Goal: Information Seeking & Learning: Find specific page/section

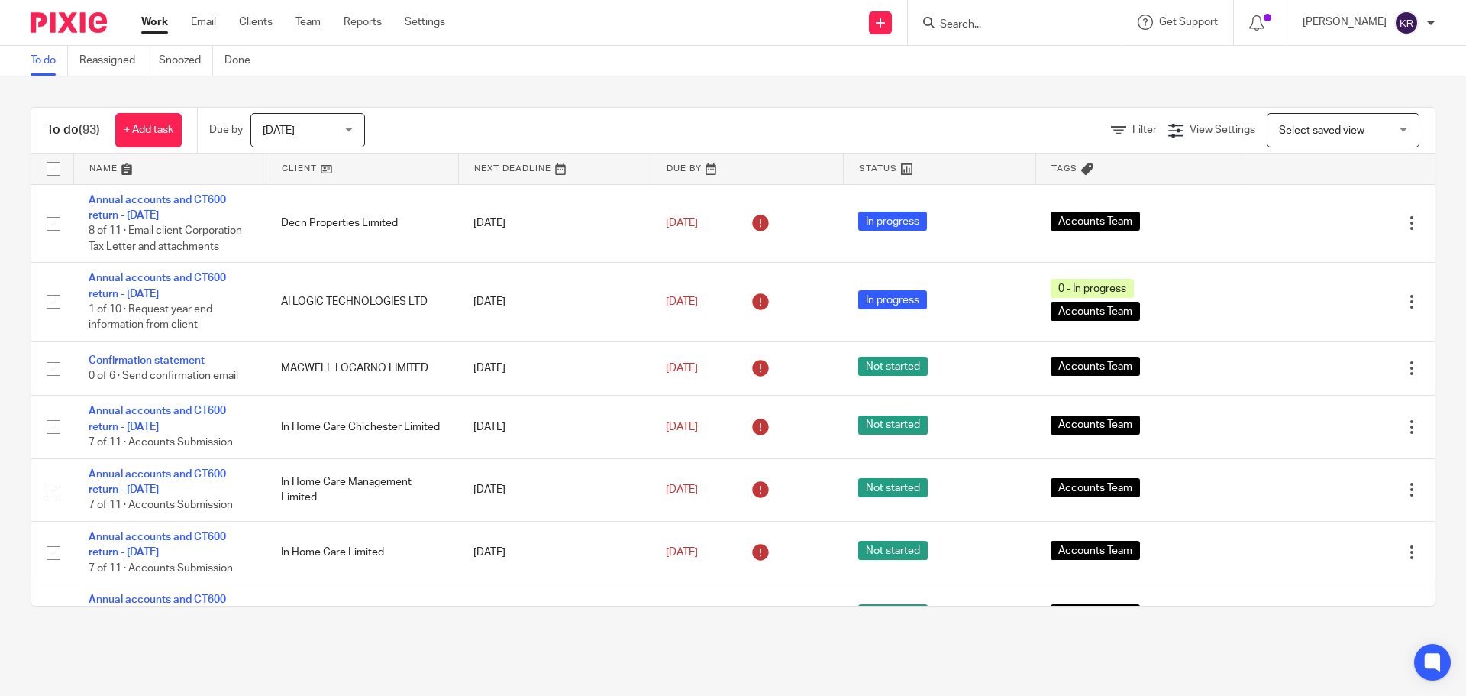
click at [982, 21] on input "Search" at bounding box center [1006, 25] width 137 height 14
type input "kwickfast"
click button "submit" at bounding box center [0, 0] width 0 height 0
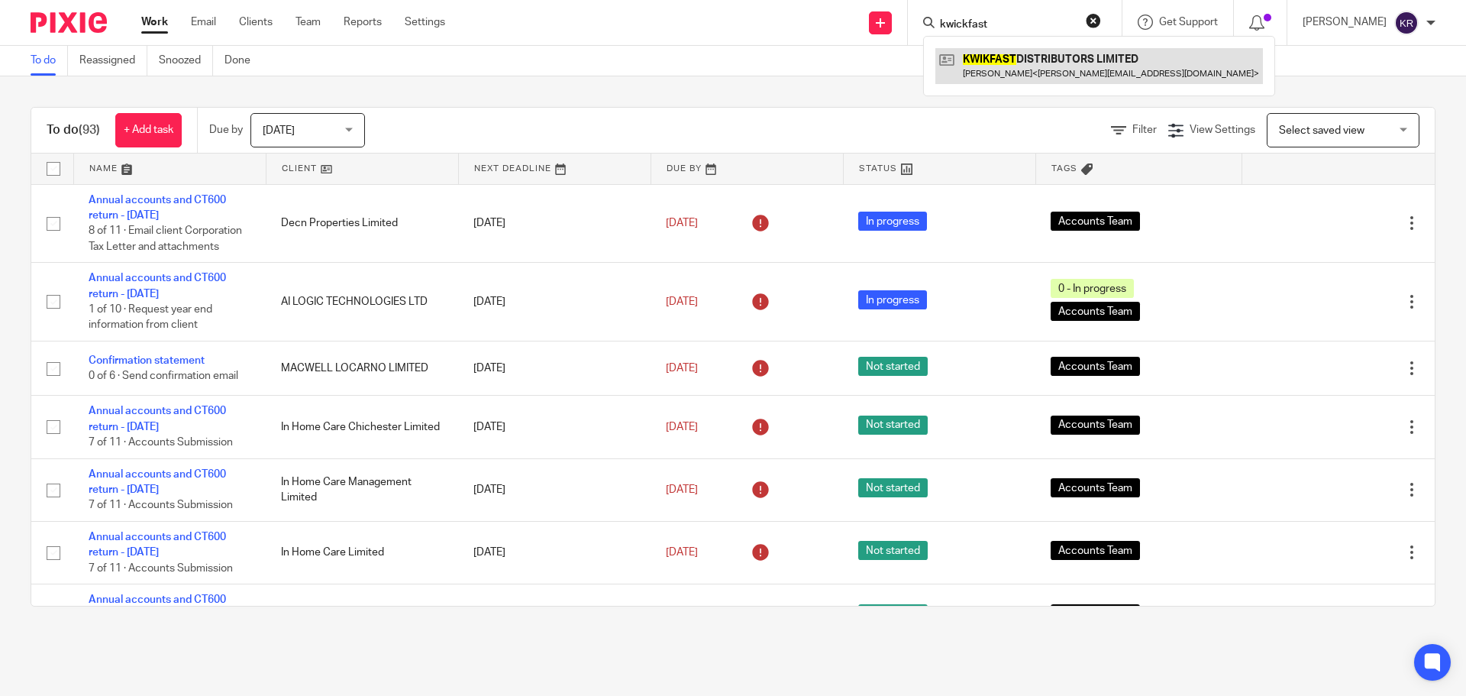
click at [1046, 60] on link at bounding box center [1099, 65] width 328 height 35
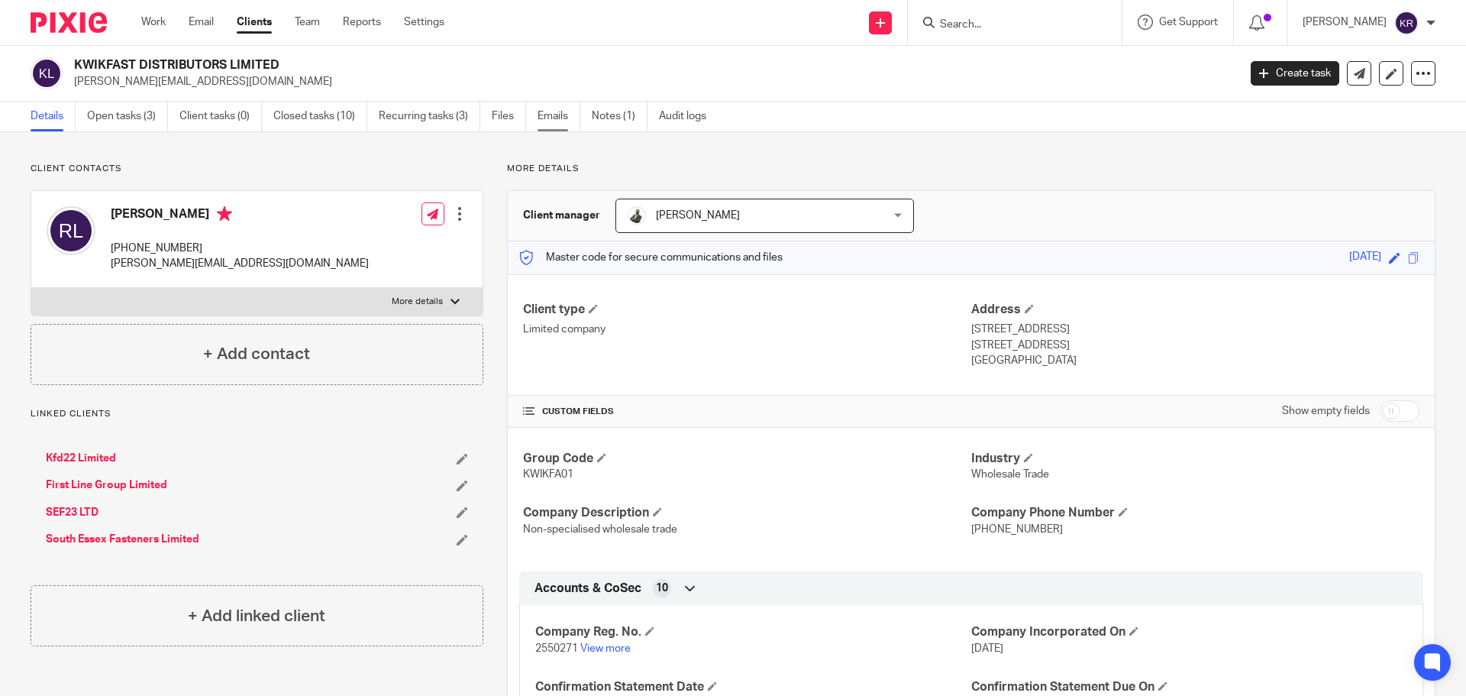
click at [543, 121] on link "Emails" at bounding box center [559, 117] width 43 height 30
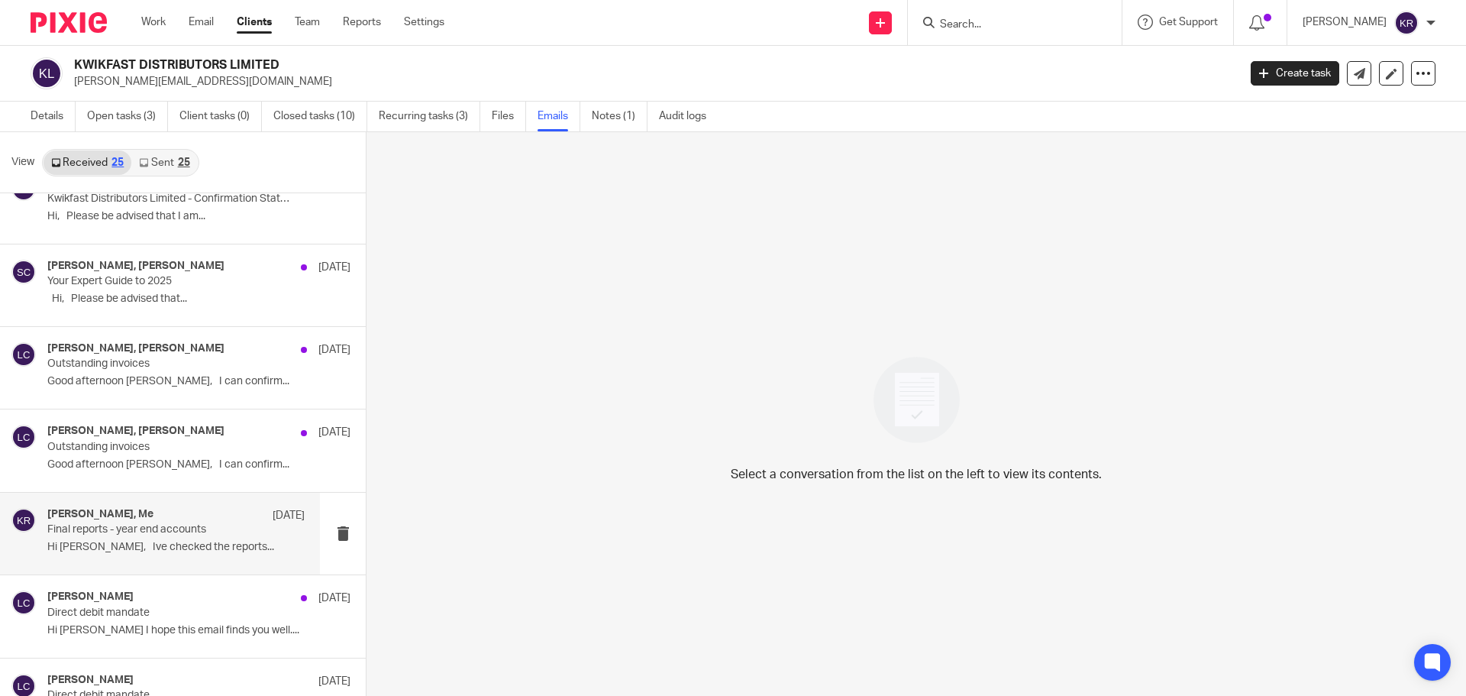
scroll to position [153, 0]
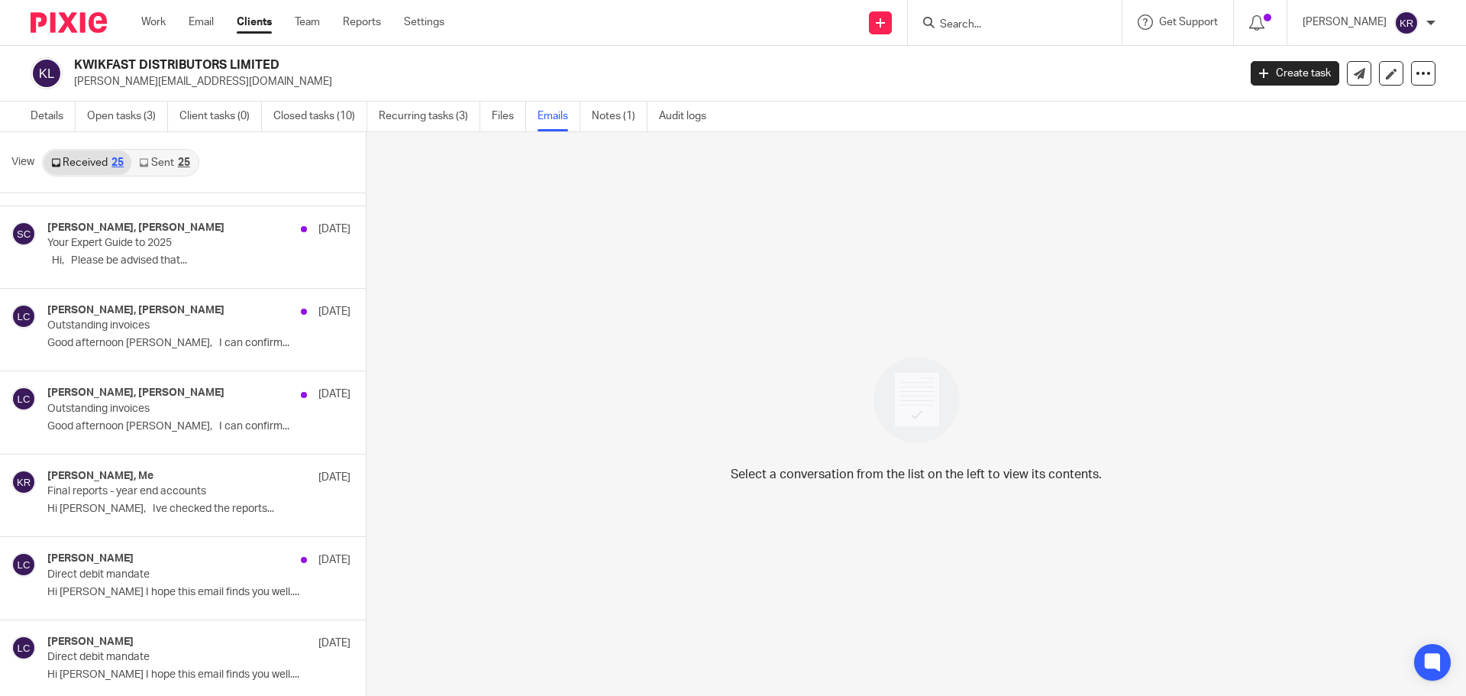
click at [173, 160] on link "Sent 25" at bounding box center [164, 162] width 66 height 24
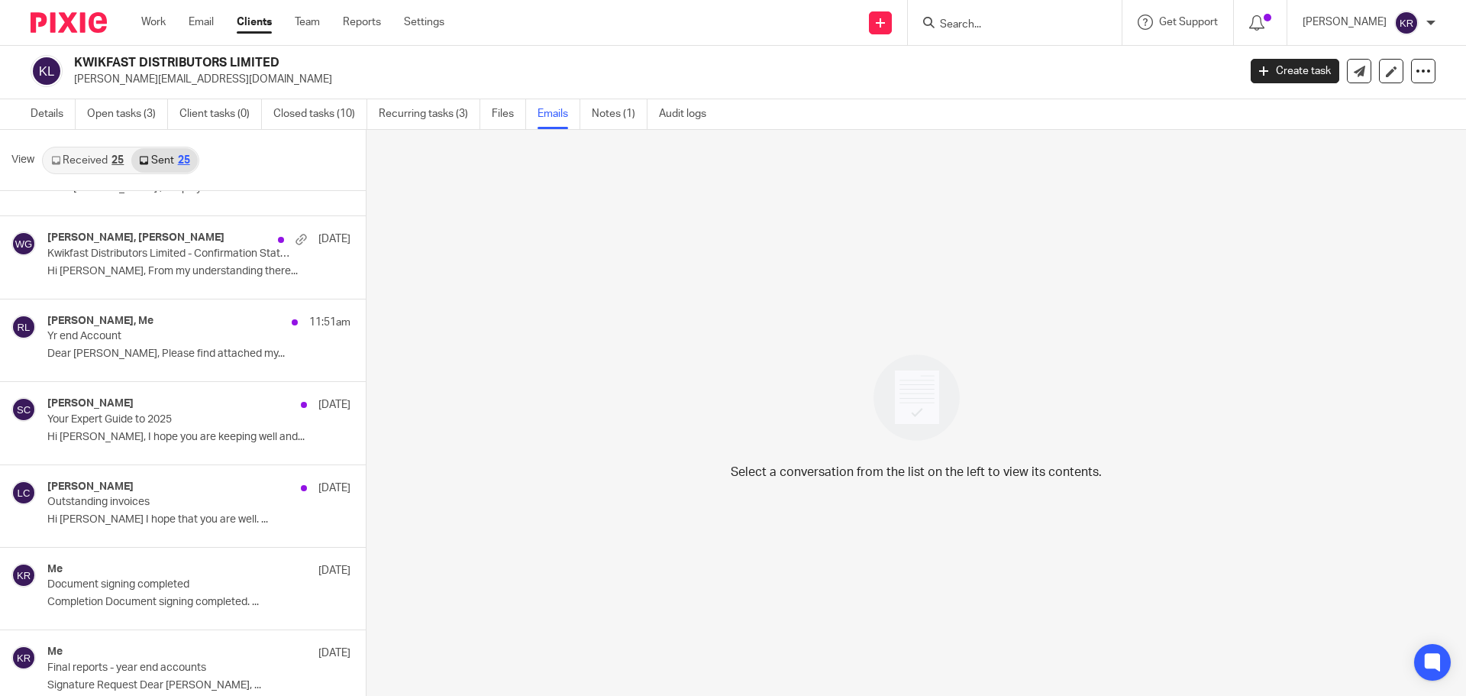
scroll to position [382, 0]
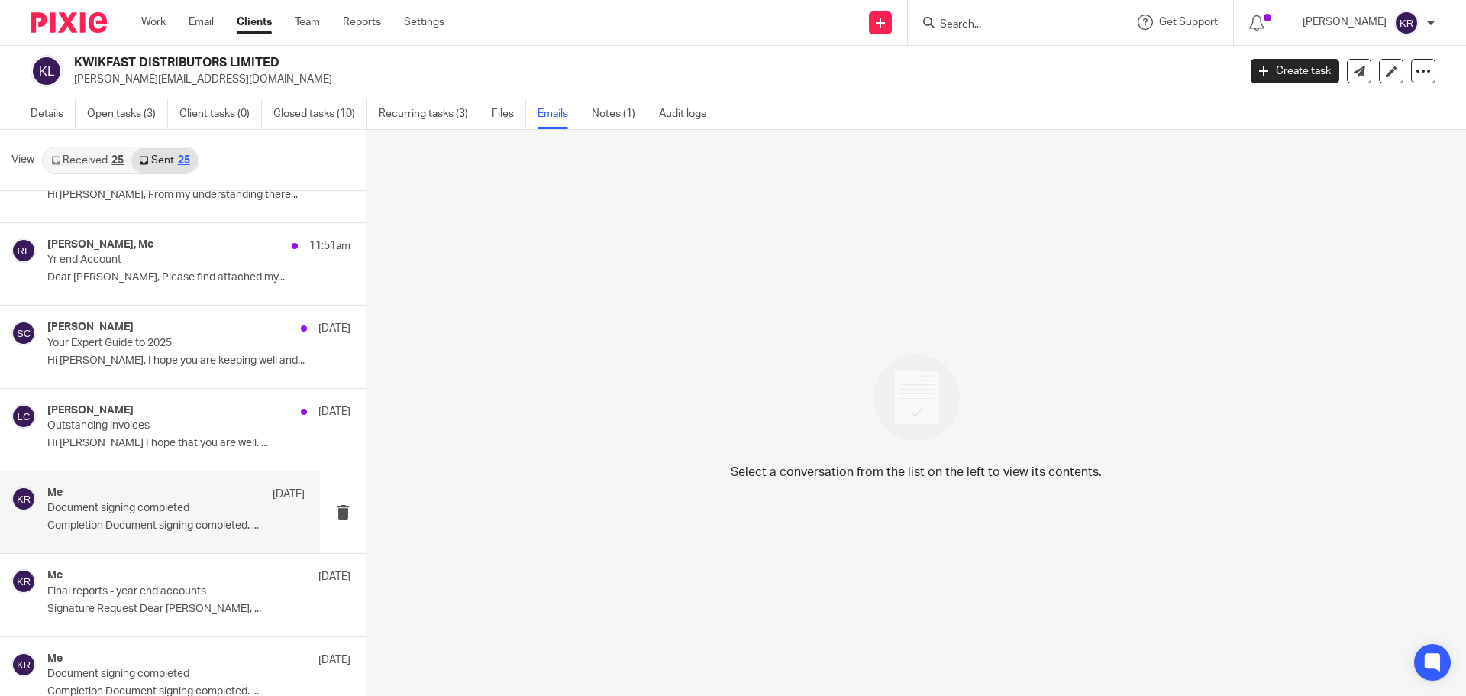
click at [163, 517] on div "Me [DATE] Document signing completed Completion Document signing completed. ..." at bounding box center [175, 511] width 257 height 51
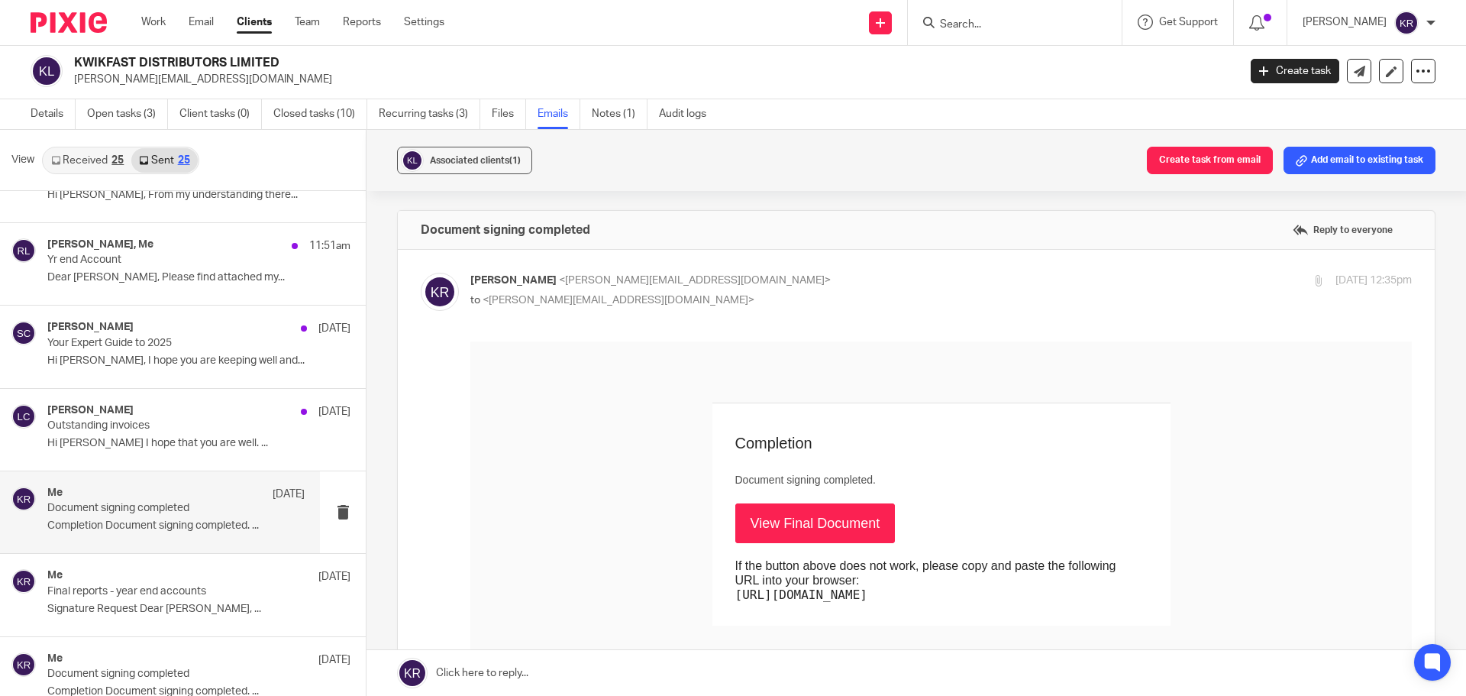
scroll to position [0, 0]
click at [163, 269] on div "[PERSON_NAME], Me 11:51am Yr end Account Dear [PERSON_NAME], Please find attach…" at bounding box center [175, 263] width 257 height 51
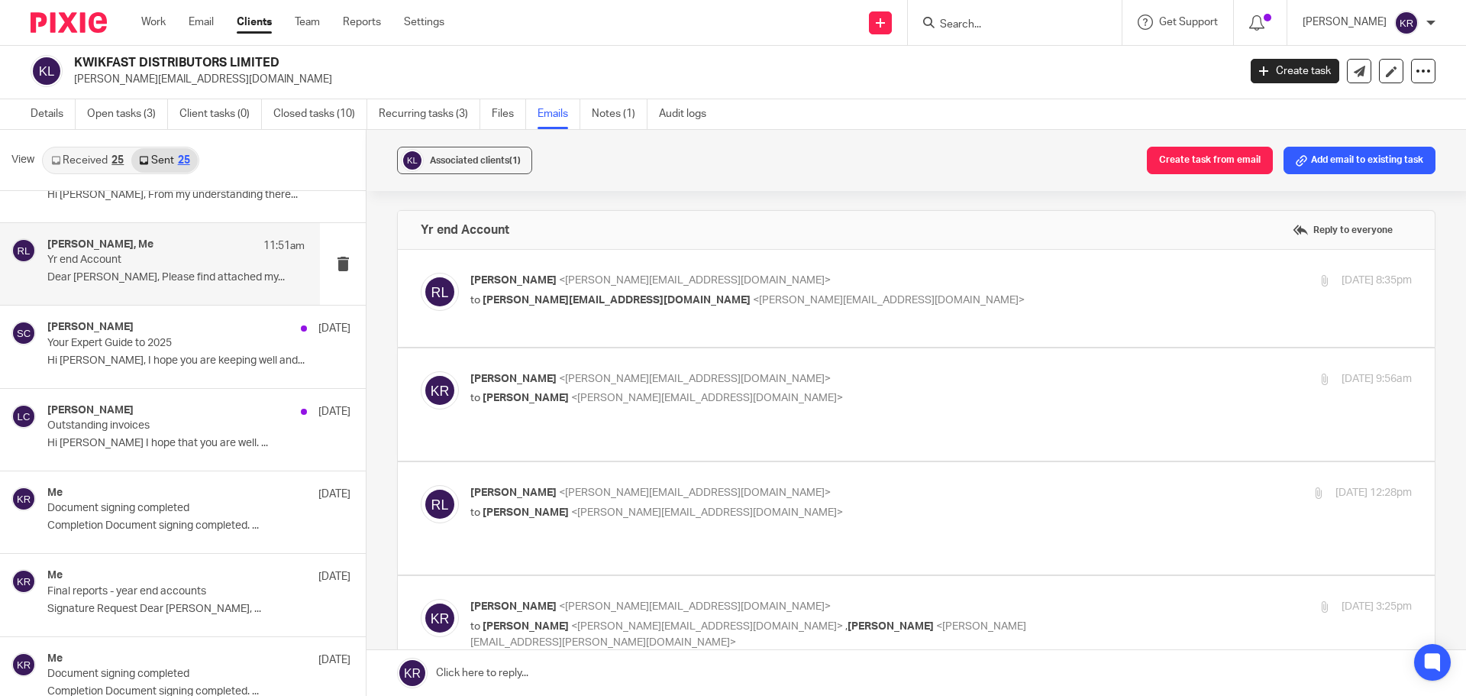
click at [179, 276] on p "Dear [PERSON_NAME], Please find attached my..." at bounding box center [175, 277] width 257 height 13
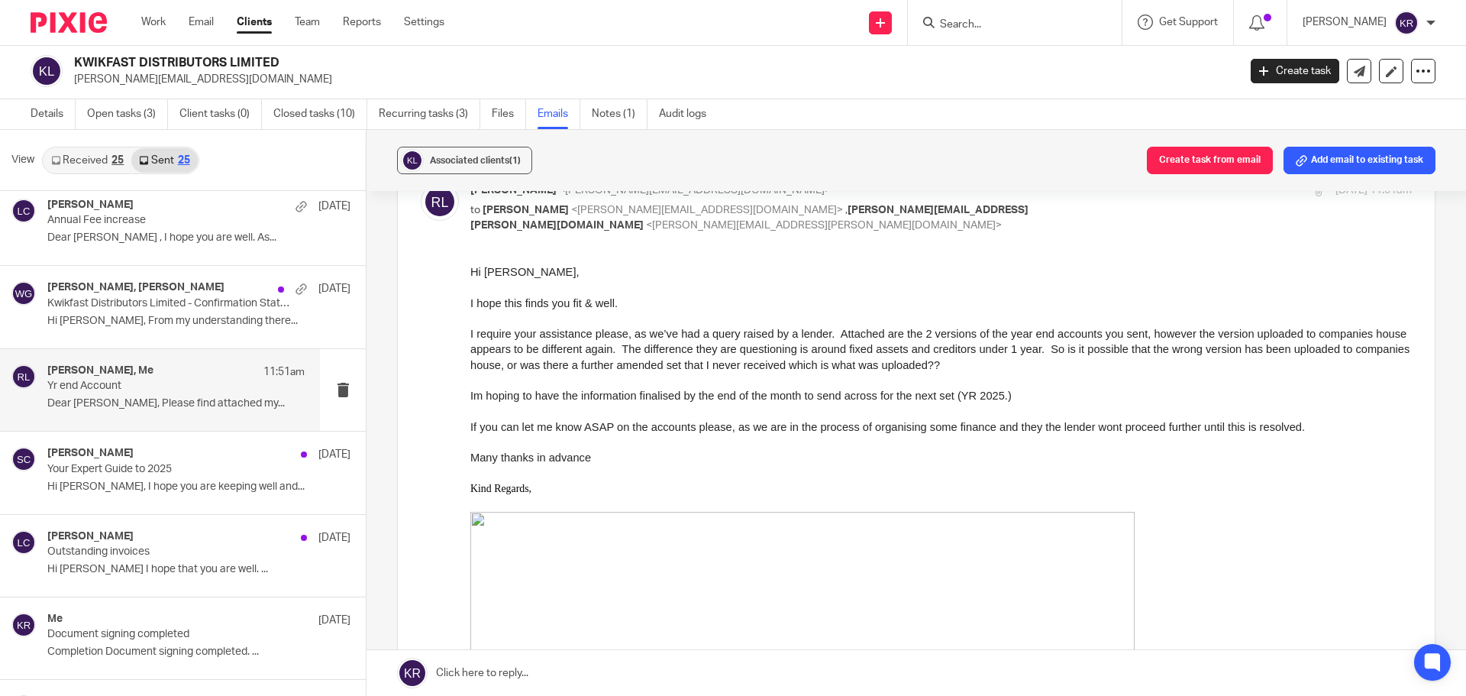
scroll to position [229, 0]
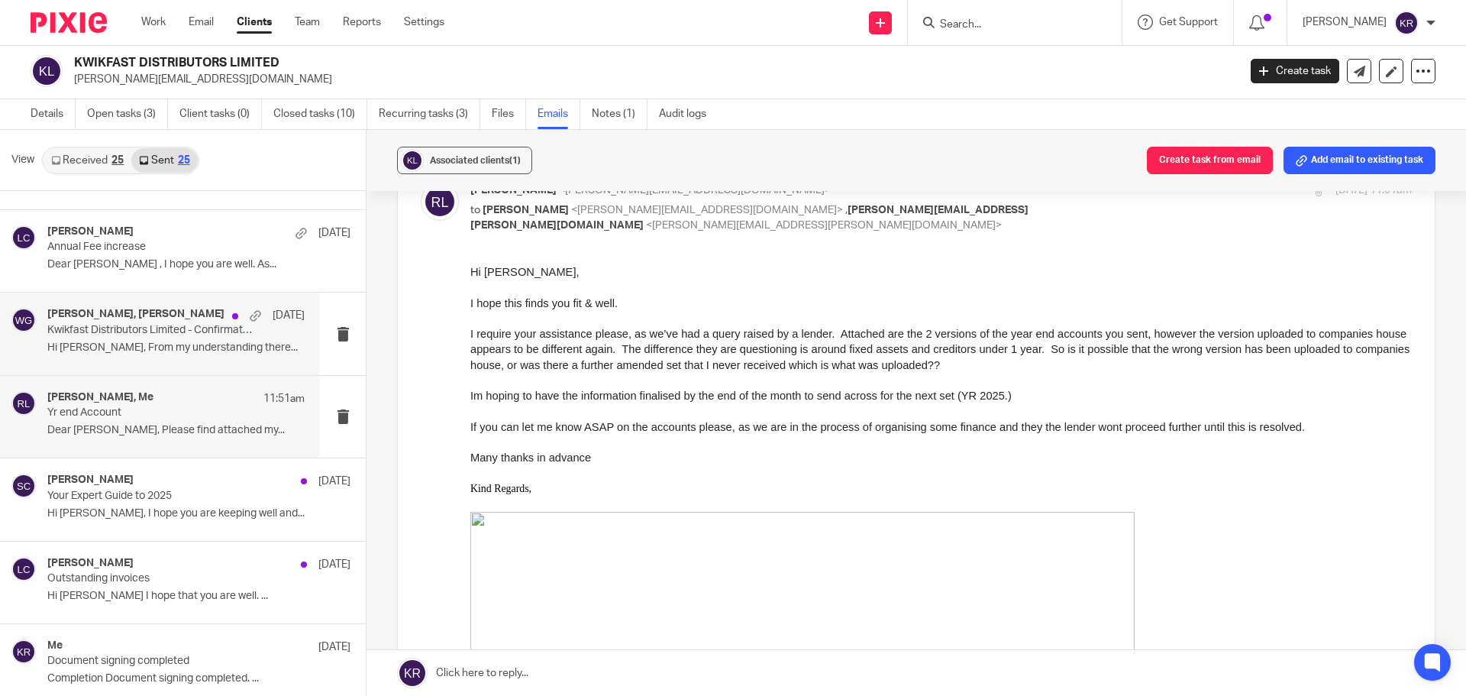
click at [137, 347] on p "Hi [PERSON_NAME], From my understanding there..." at bounding box center [175, 347] width 257 height 13
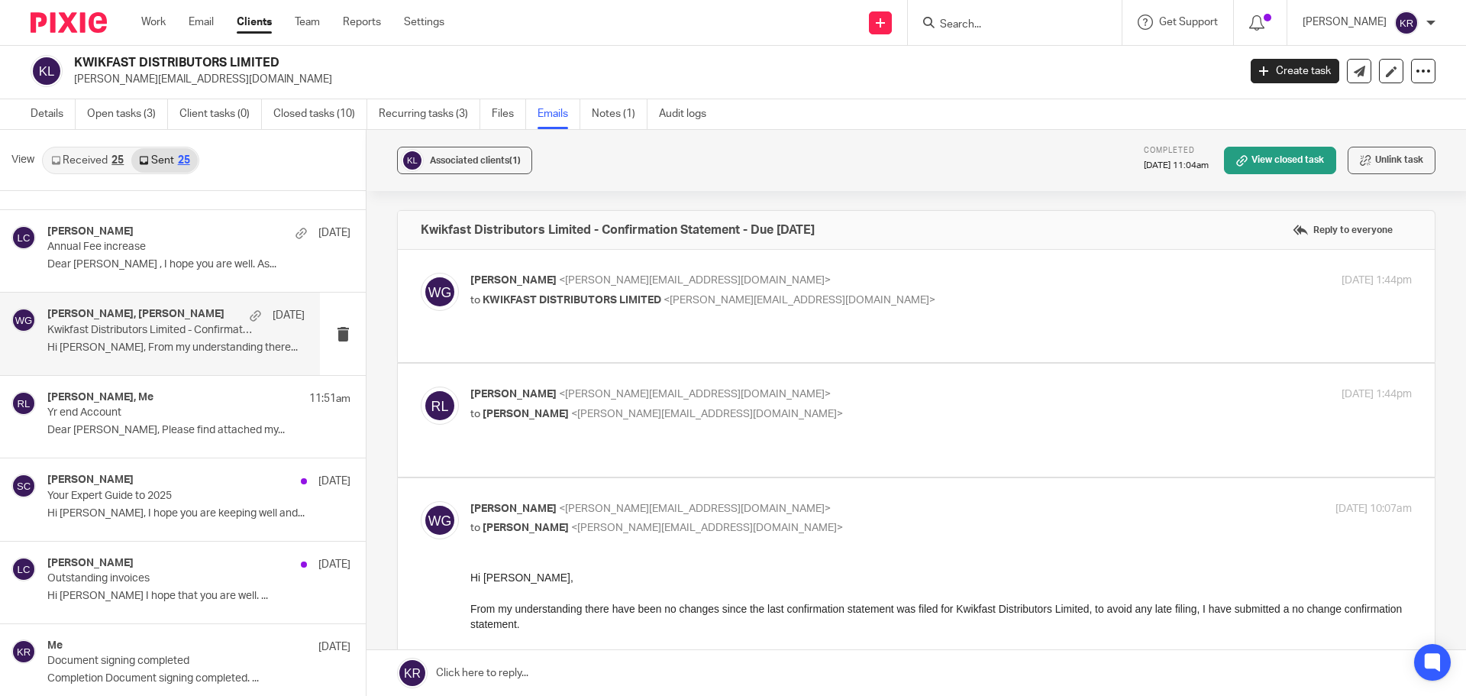
scroll to position [0, 0]
click at [164, 425] on p "Dear [PERSON_NAME], Please find attached my..." at bounding box center [175, 430] width 257 height 13
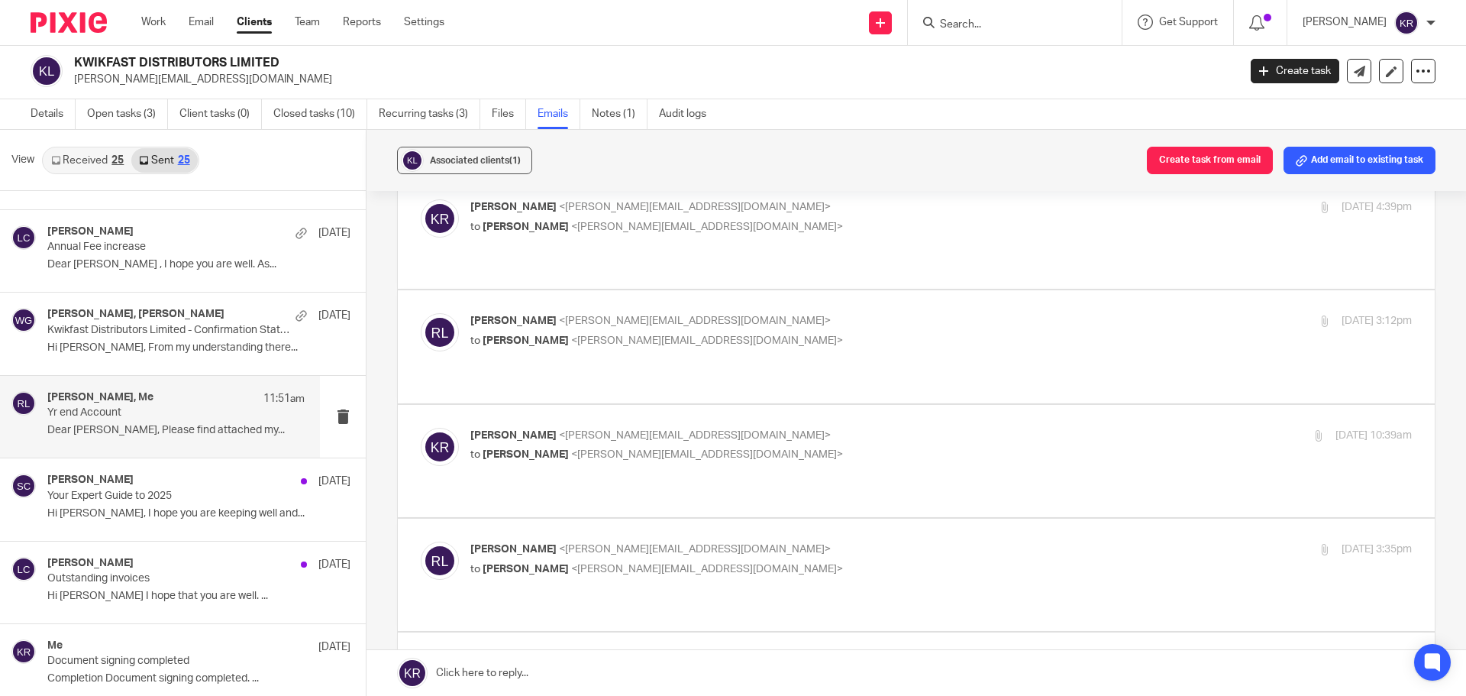
scroll to position [1756, 0]
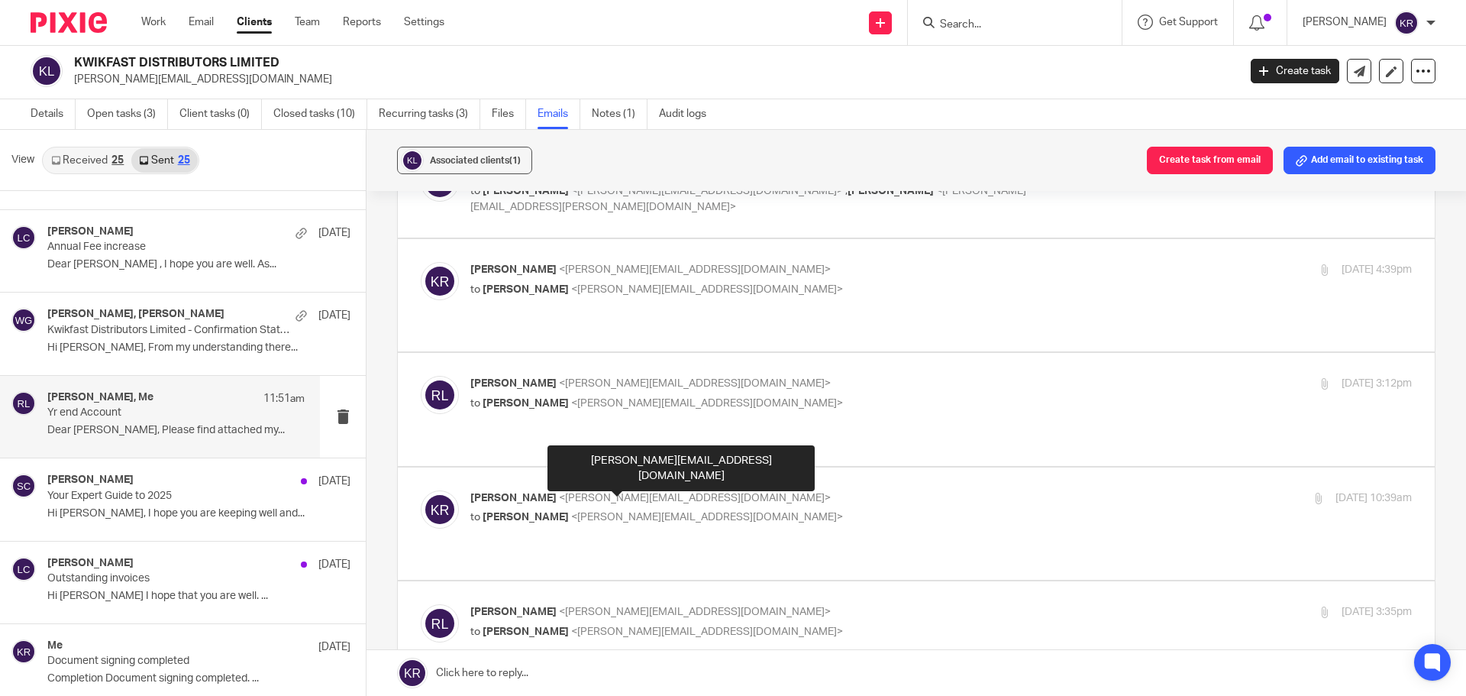
checkbox input "false"
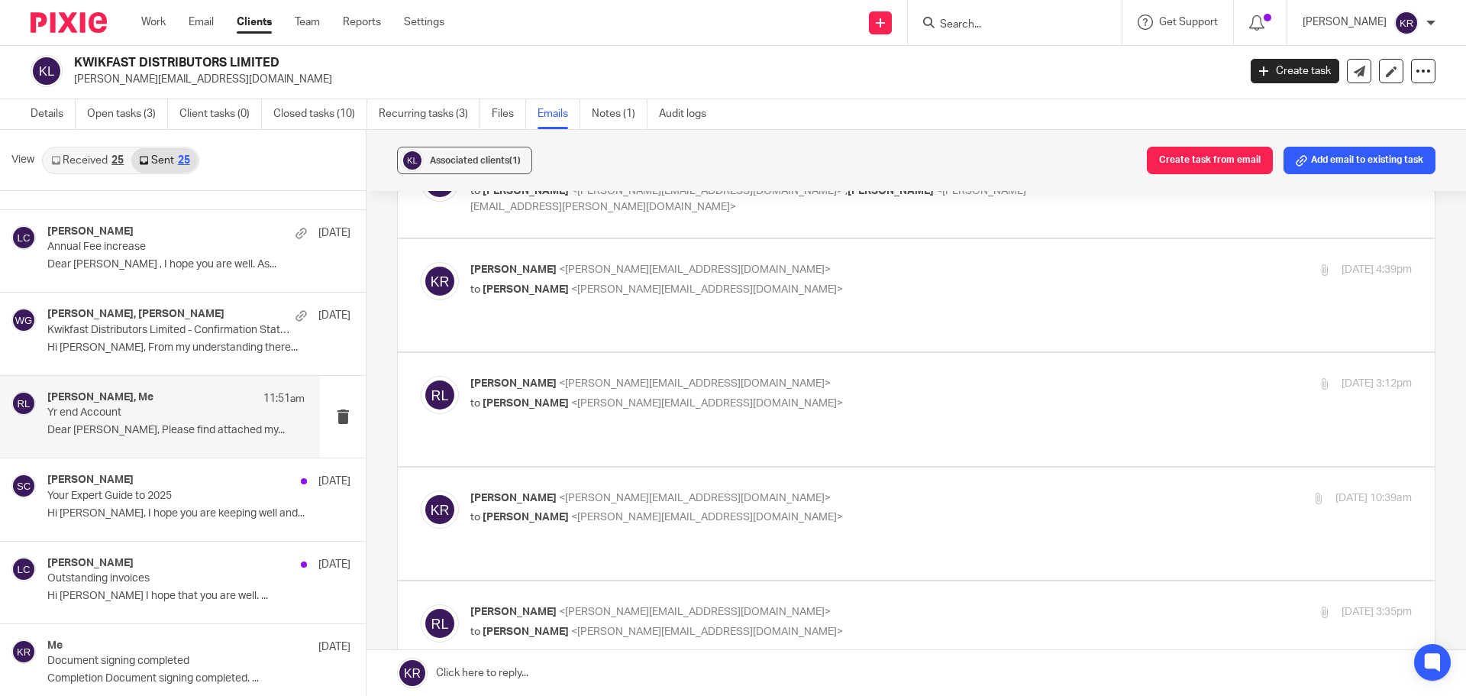
checkbox input "true"
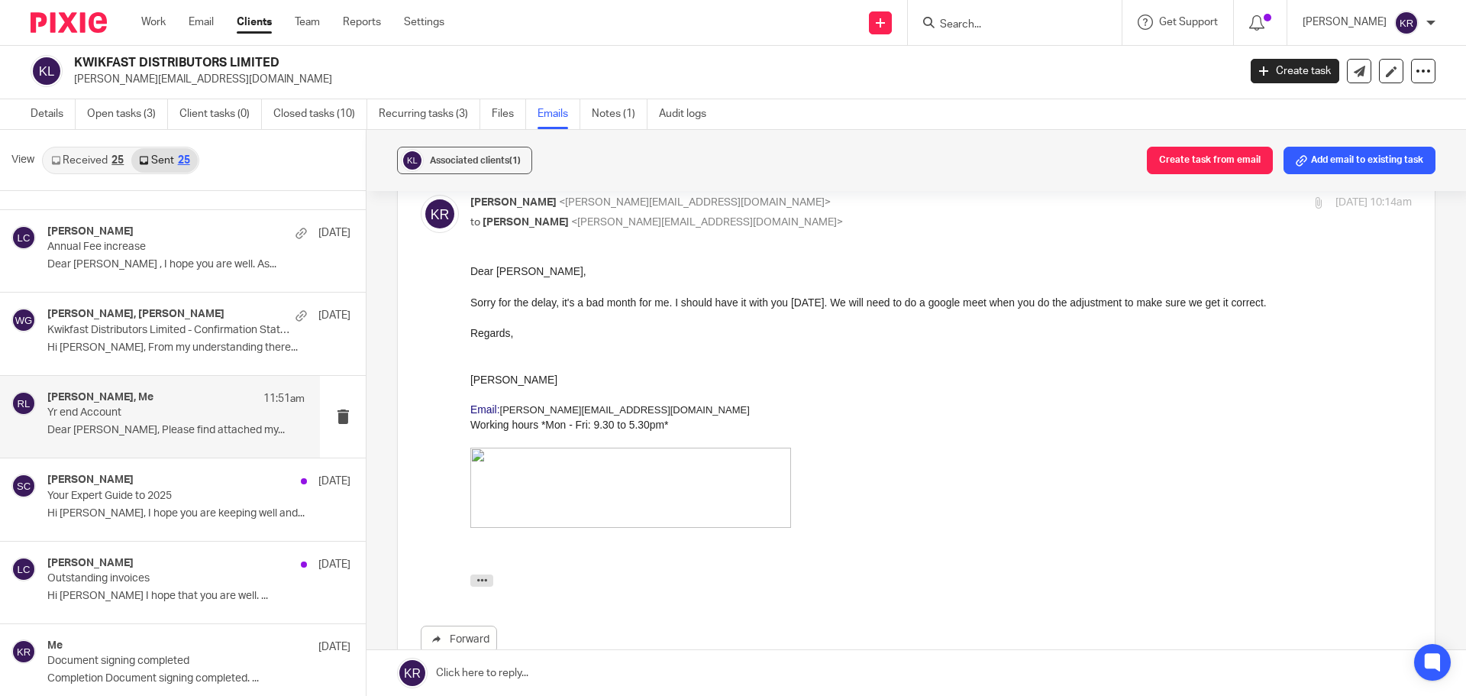
scroll to position [2290, 0]
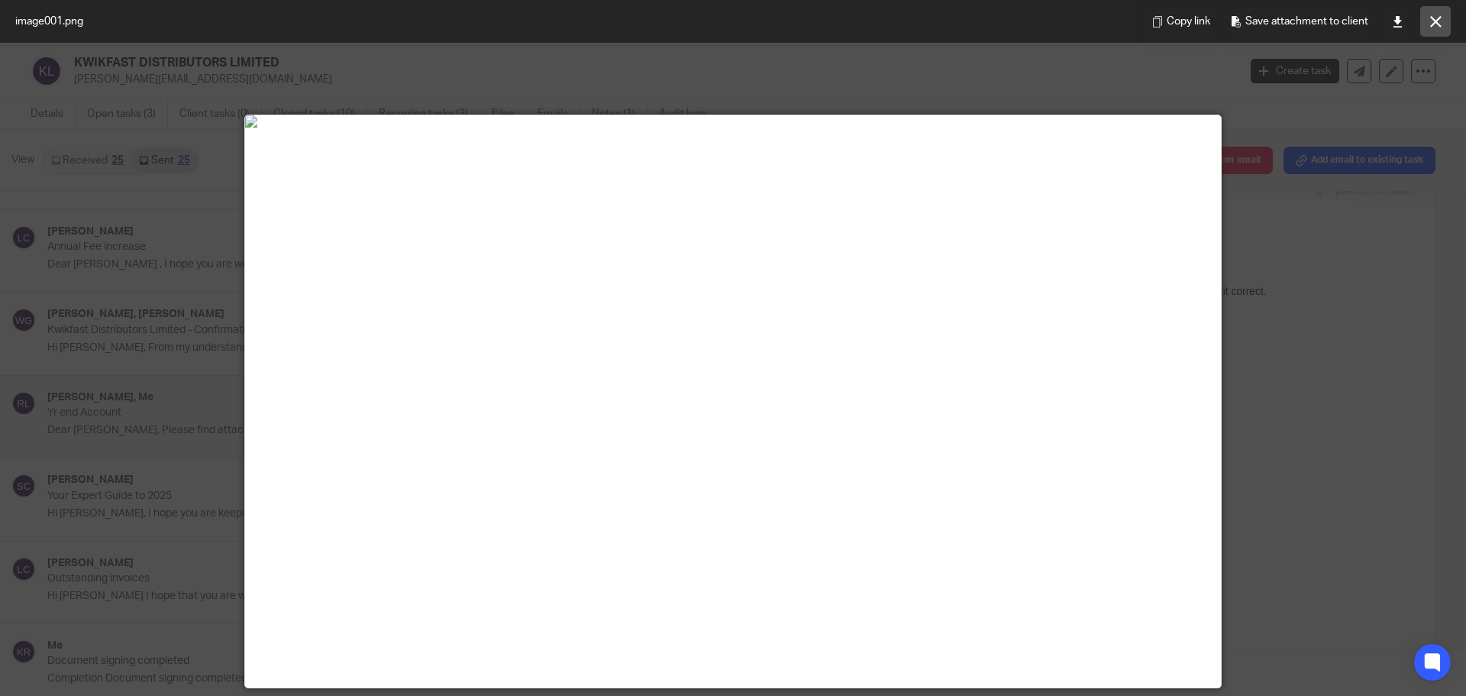
click at [1435, 18] on icon at bounding box center [1435, 21] width 11 height 11
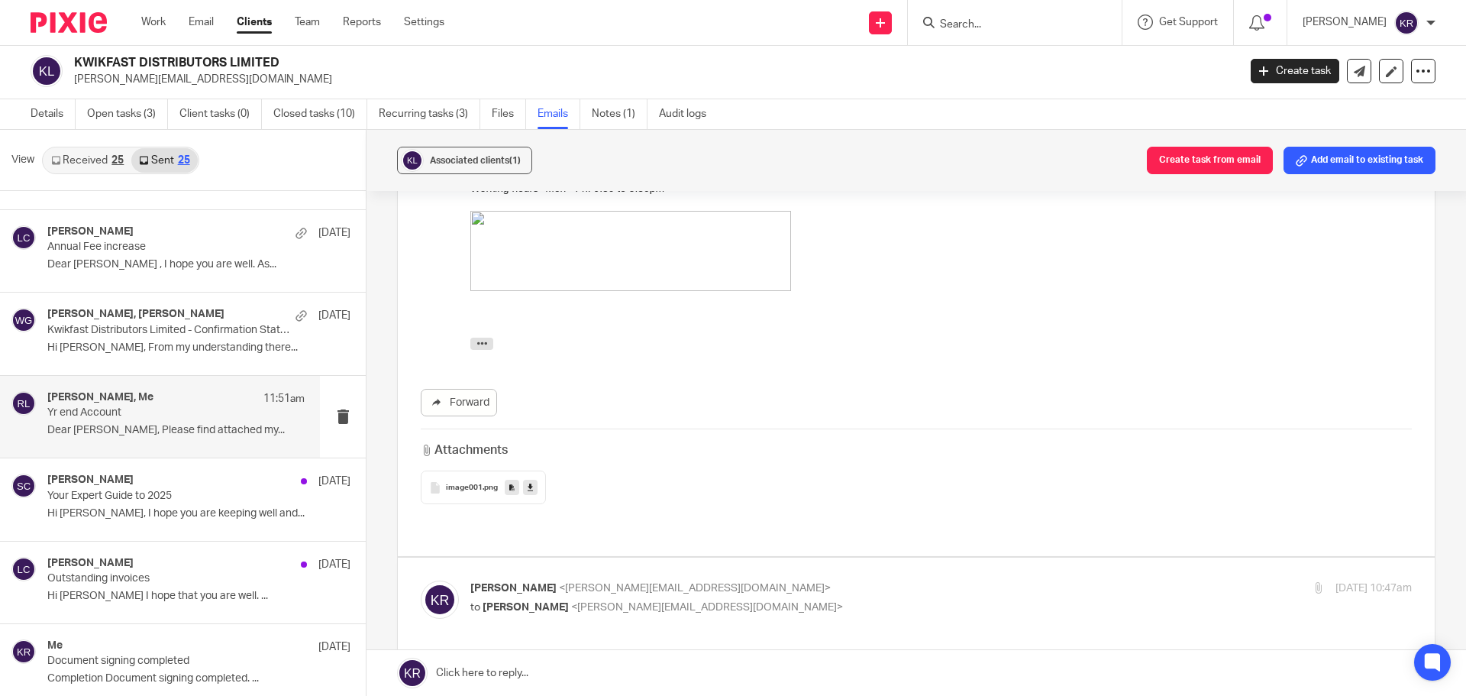
scroll to position [2520, 0]
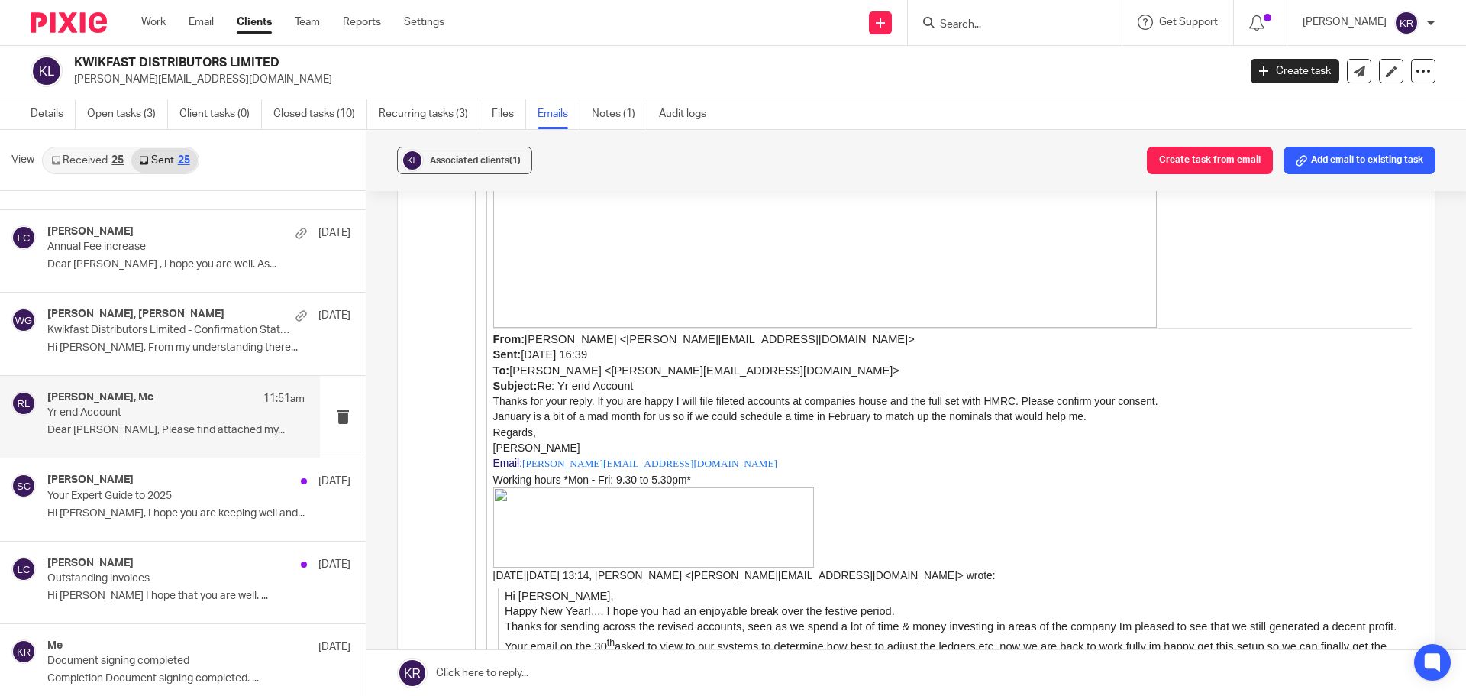
scroll to position [4123, 0]
